Goal: Navigation & Orientation: Find specific page/section

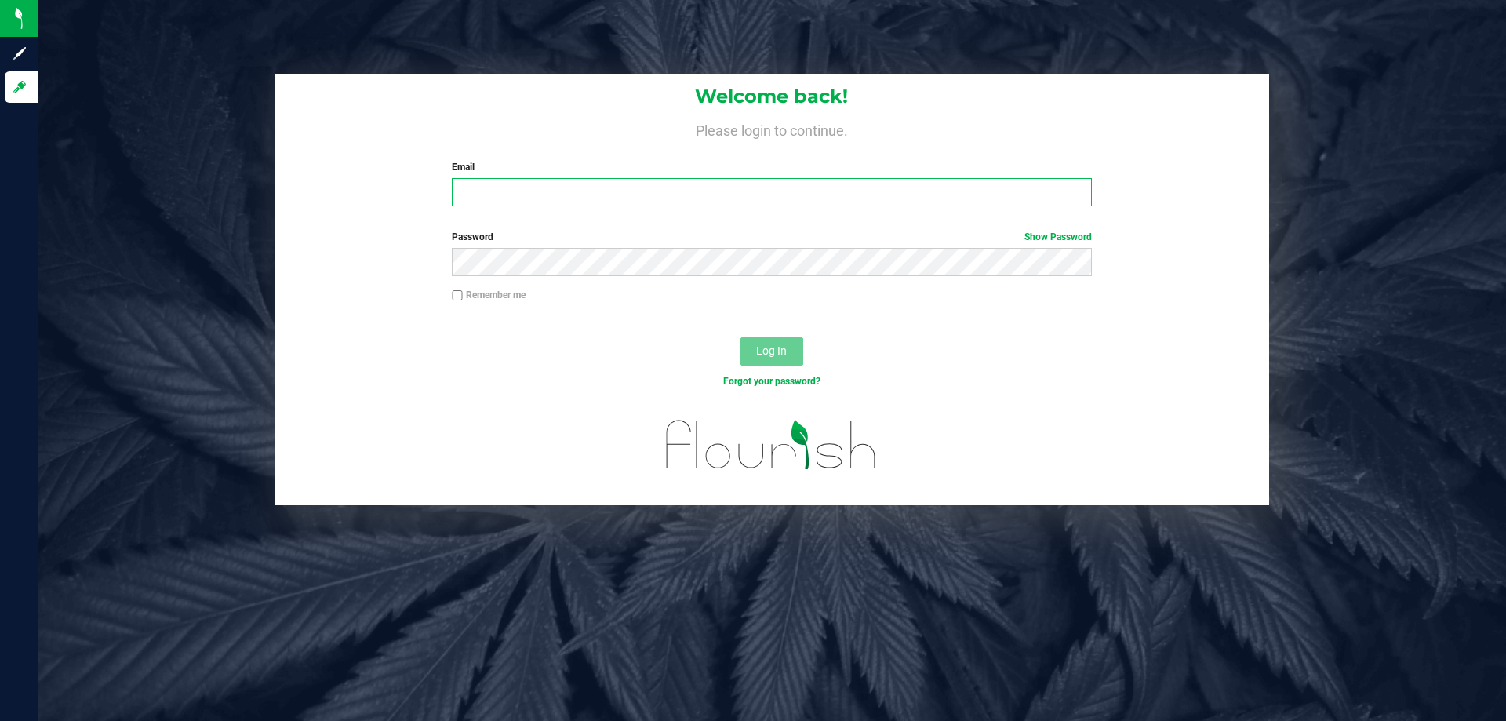
click at [564, 194] on input "Email" at bounding box center [771, 192] width 639 height 28
type input "[EMAIL_ADDRESS][DOMAIN_NAME]"
click at [741, 337] on button "Log In" at bounding box center [772, 351] width 63 height 28
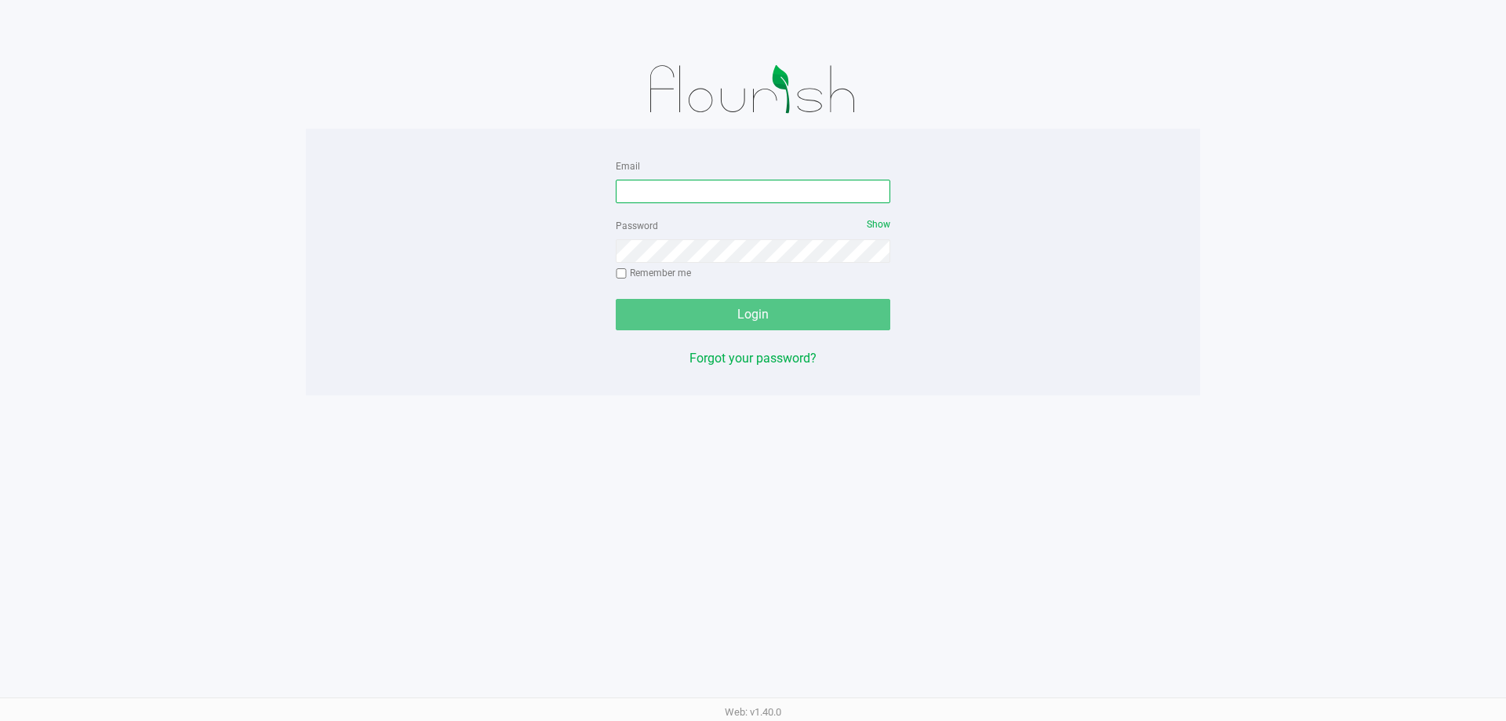
click at [683, 195] on input "Email" at bounding box center [753, 192] width 275 height 24
type input "[EMAIL_ADDRESS][DOMAIN_NAME]"
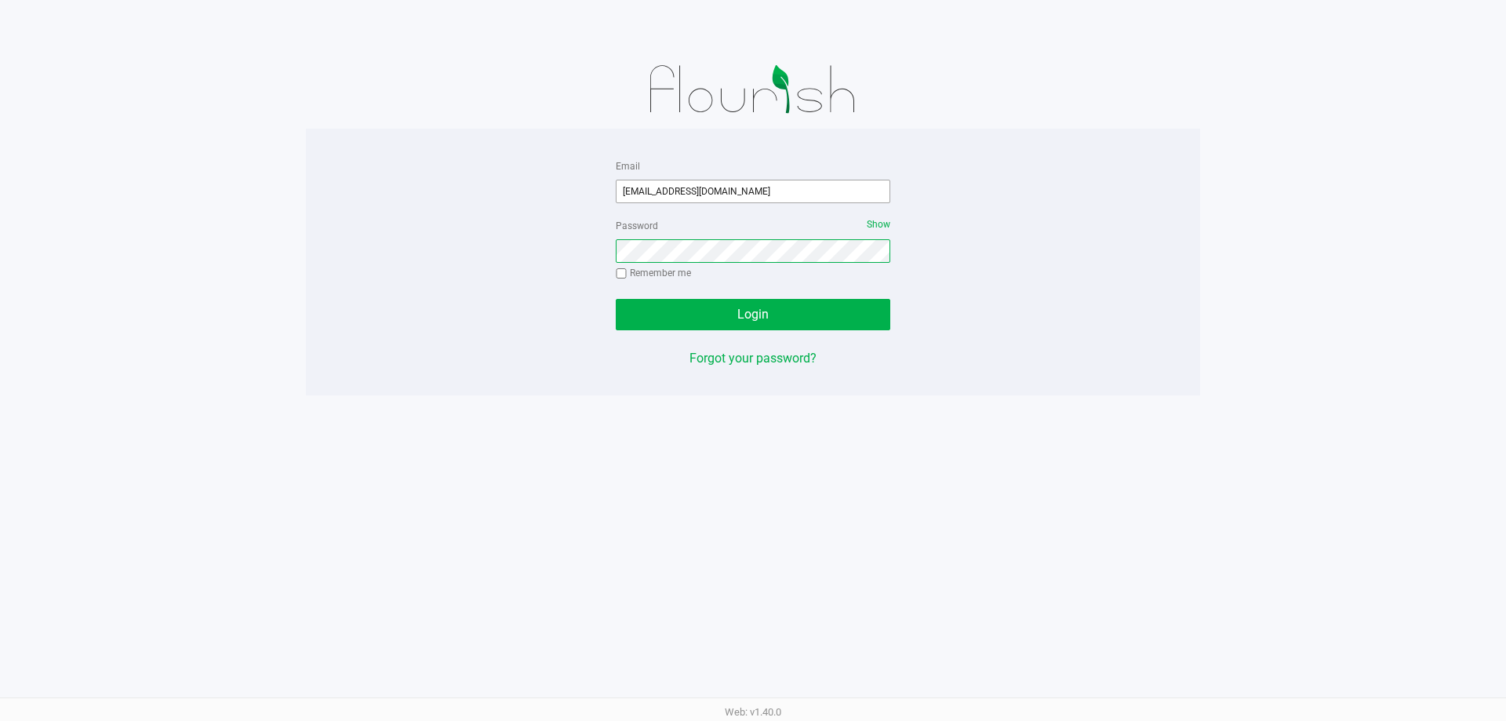
click at [616, 299] on button "Login" at bounding box center [753, 314] width 275 height 31
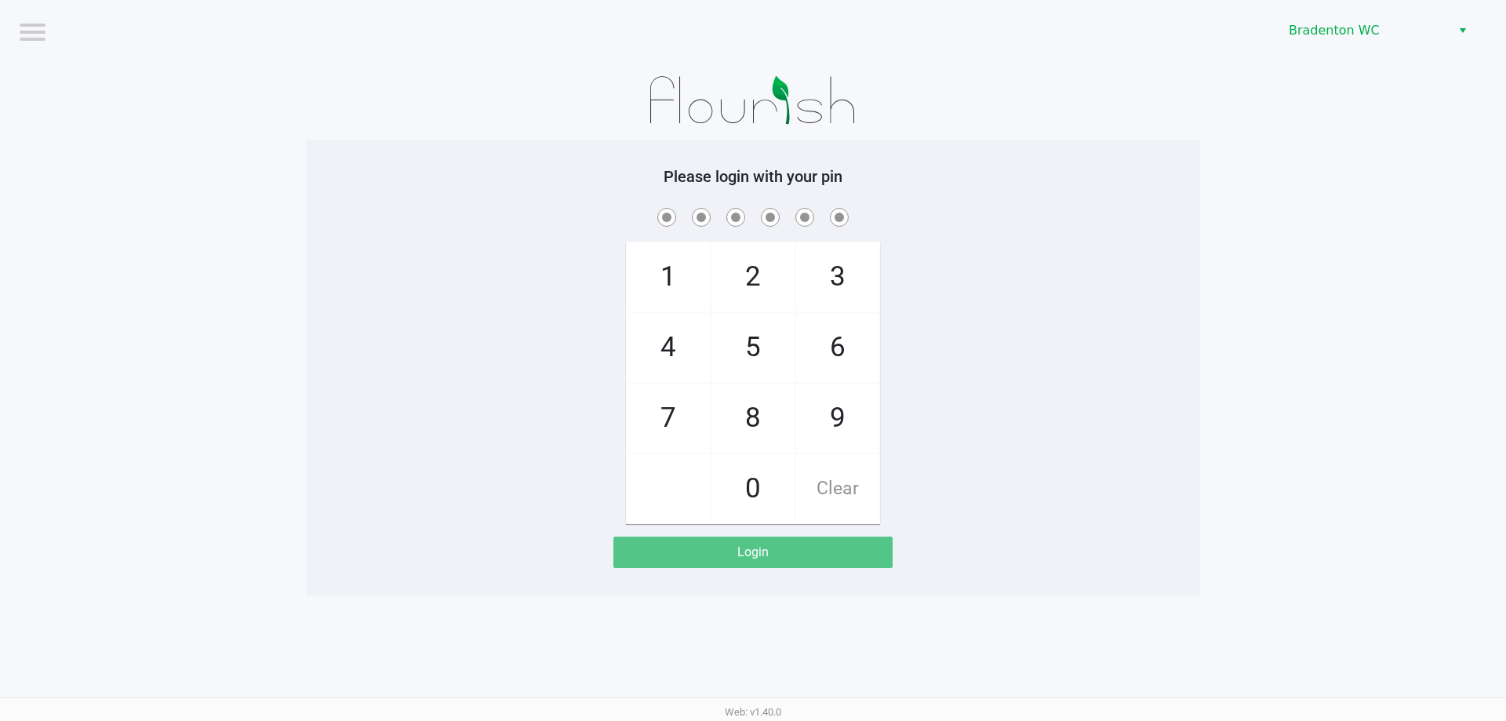
click at [345, 64] on div at bounding box center [753, 100] width 894 height 78
click at [1330, 24] on span "Bradenton WC" at bounding box center [1365, 30] width 153 height 19
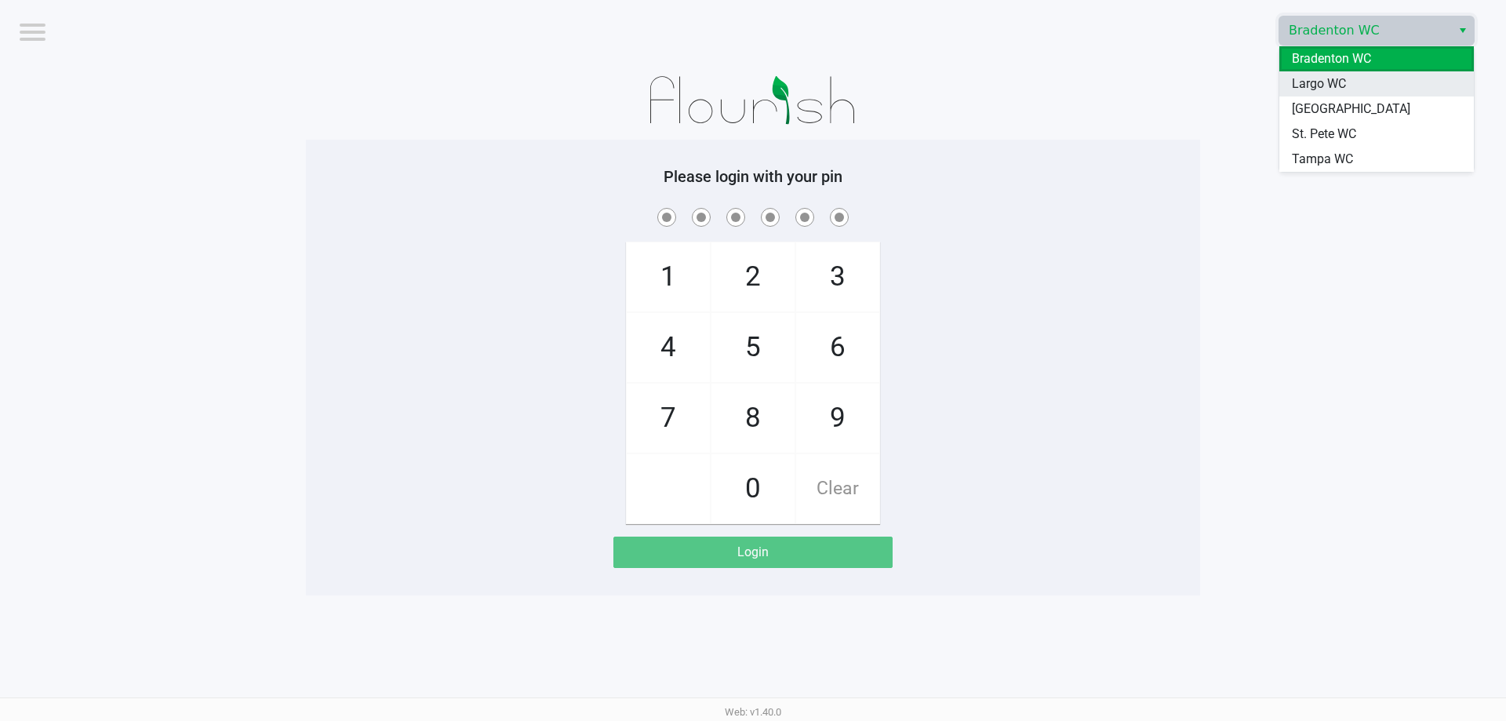
click at [1343, 90] on span "Largo WC" at bounding box center [1319, 84] width 54 height 19
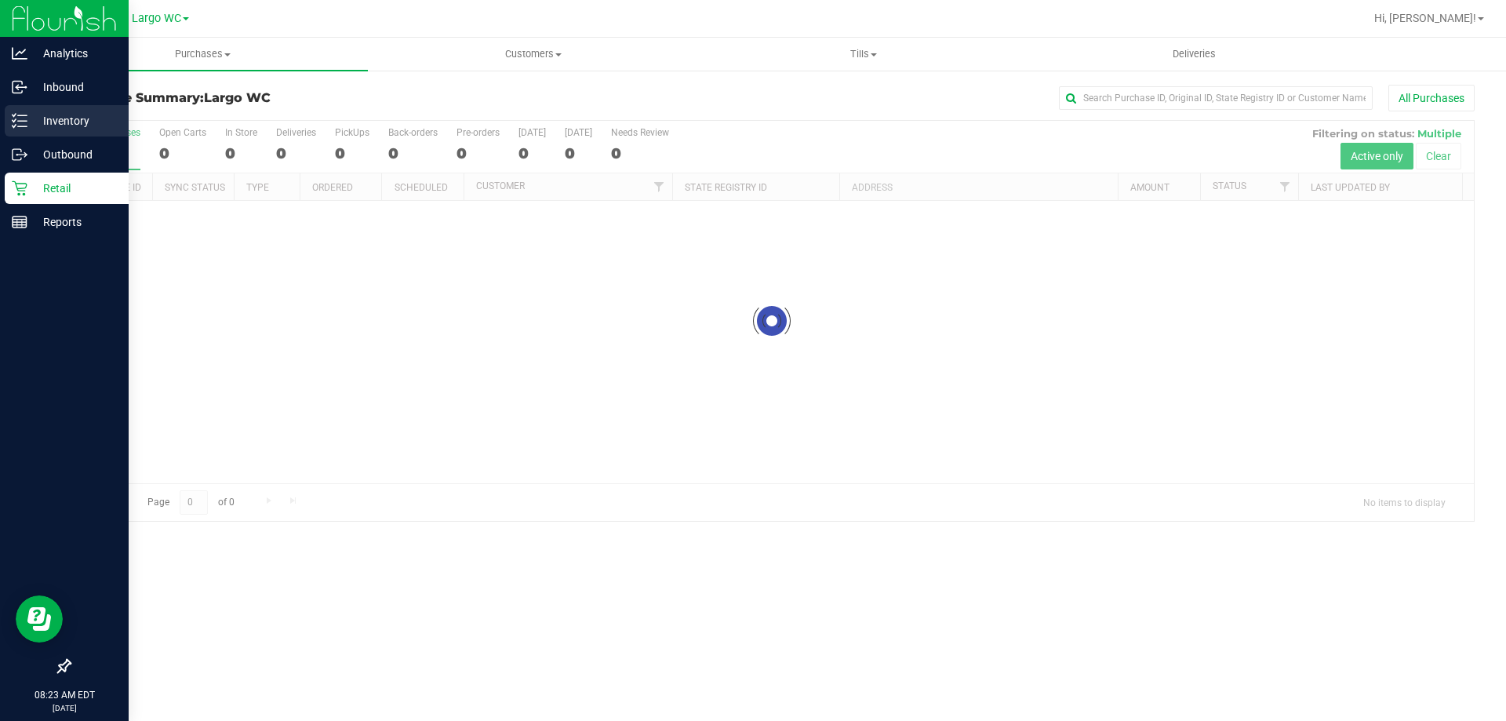
click at [24, 114] on icon at bounding box center [20, 121] width 16 height 16
